Goal: Task Accomplishment & Management: Complete application form

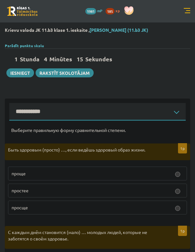
select select "**********"
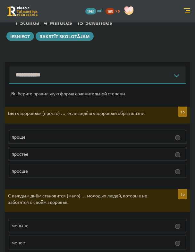
click at [152, 26] on div "1 Stunda 4 Minūtes 15 Sekundes" at bounding box center [98, 23] width 186 height 8
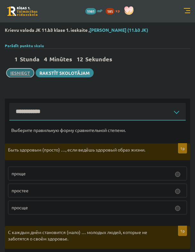
click at [27, 73] on button "Iesniegt" at bounding box center [20, 72] width 28 height 9
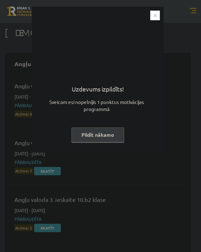
click at [155, 16] on img "Close" at bounding box center [155, 16] width 10 height 10
